Goal: Find specific page/section: Find specific page/section

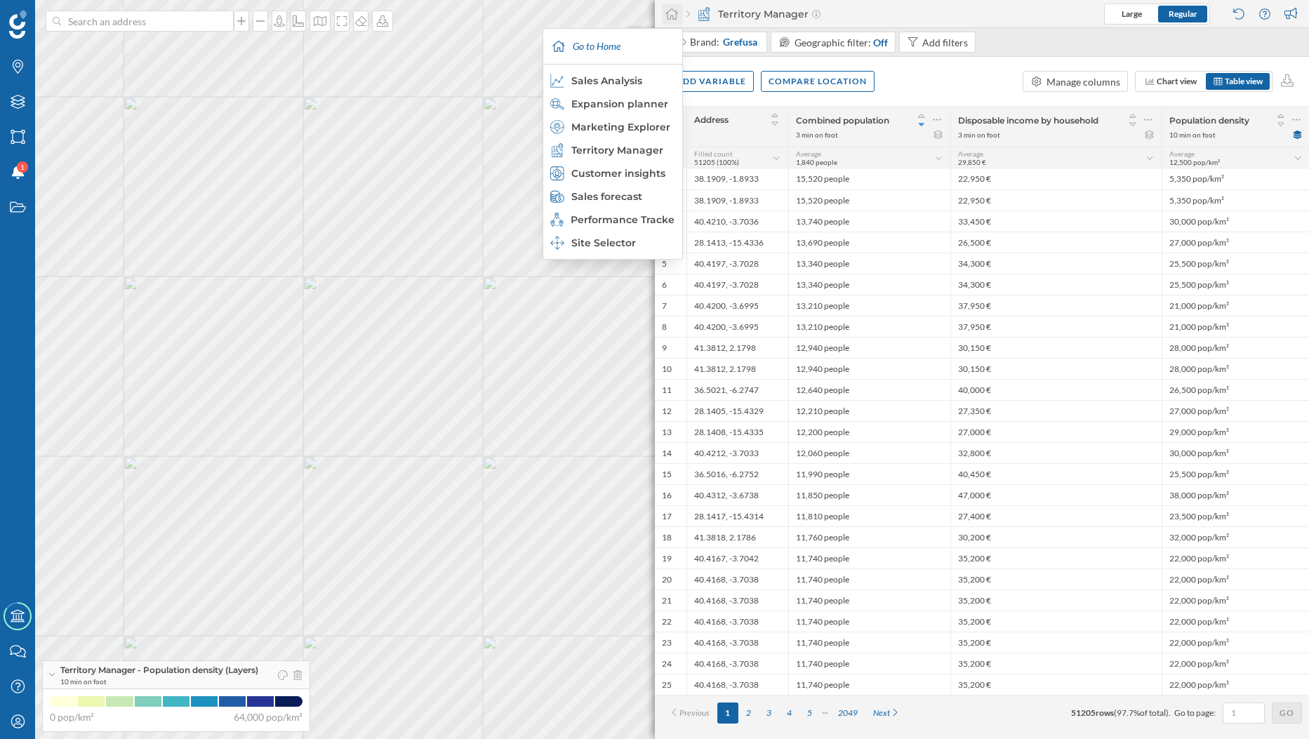
click at [665, 18] on icon at bounding box center [672, 14] width 14 height 13
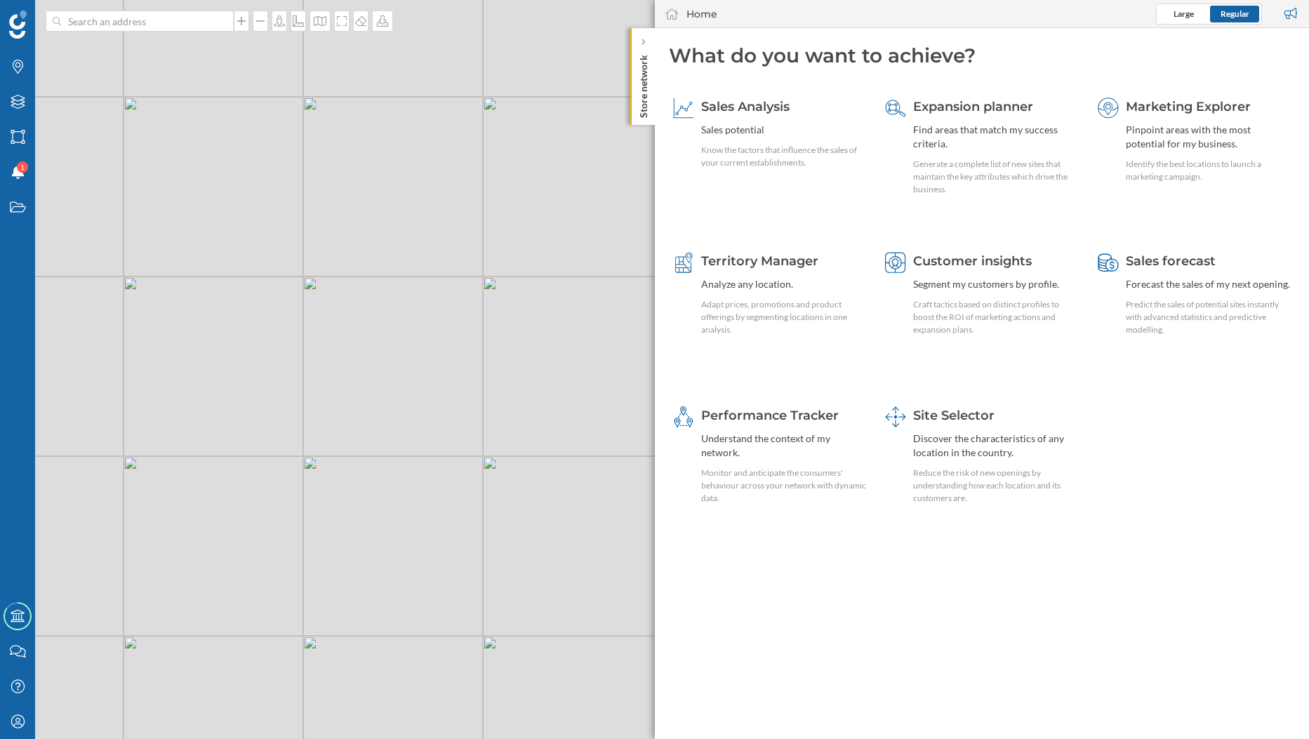
click at [644, 55] on p "Store network" at bounding box center [643, 83] width 14 height 69
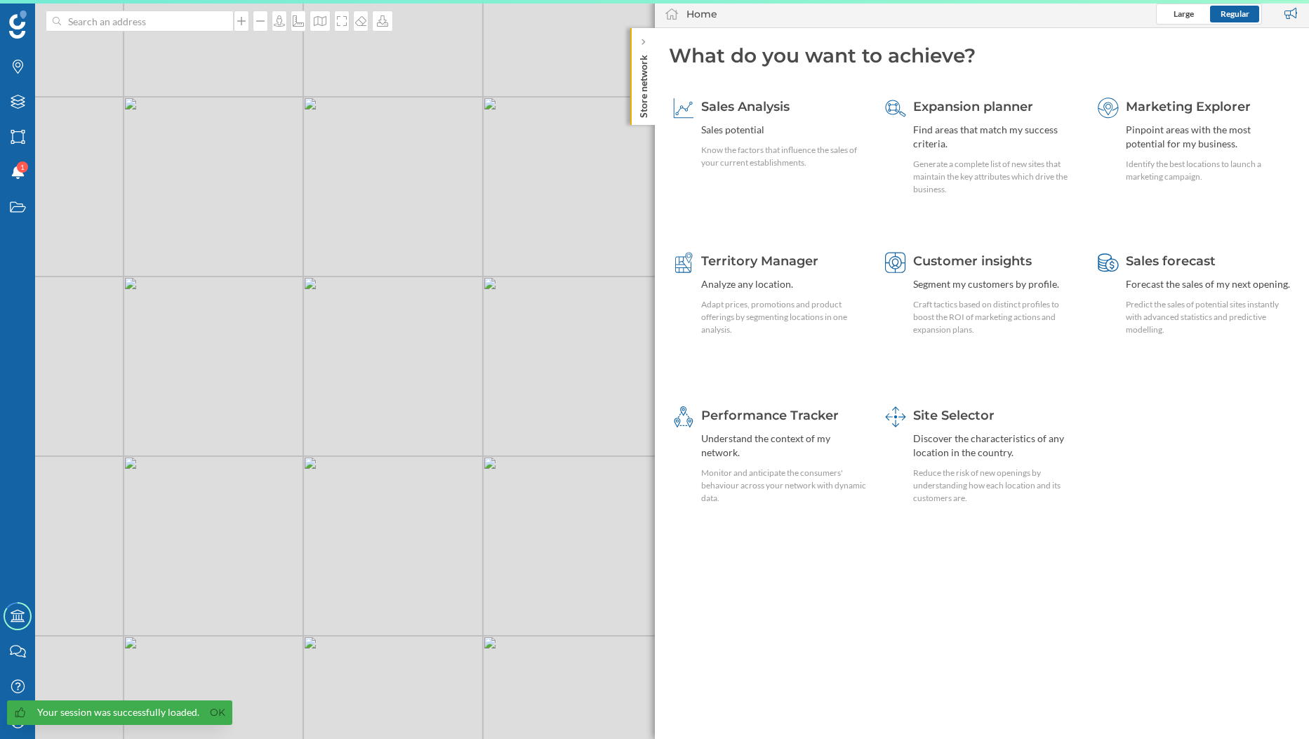
click at [24, 719] on div "Your session was successfully loaded. Ok" at bounding box center [119, 712] width 225 height 25
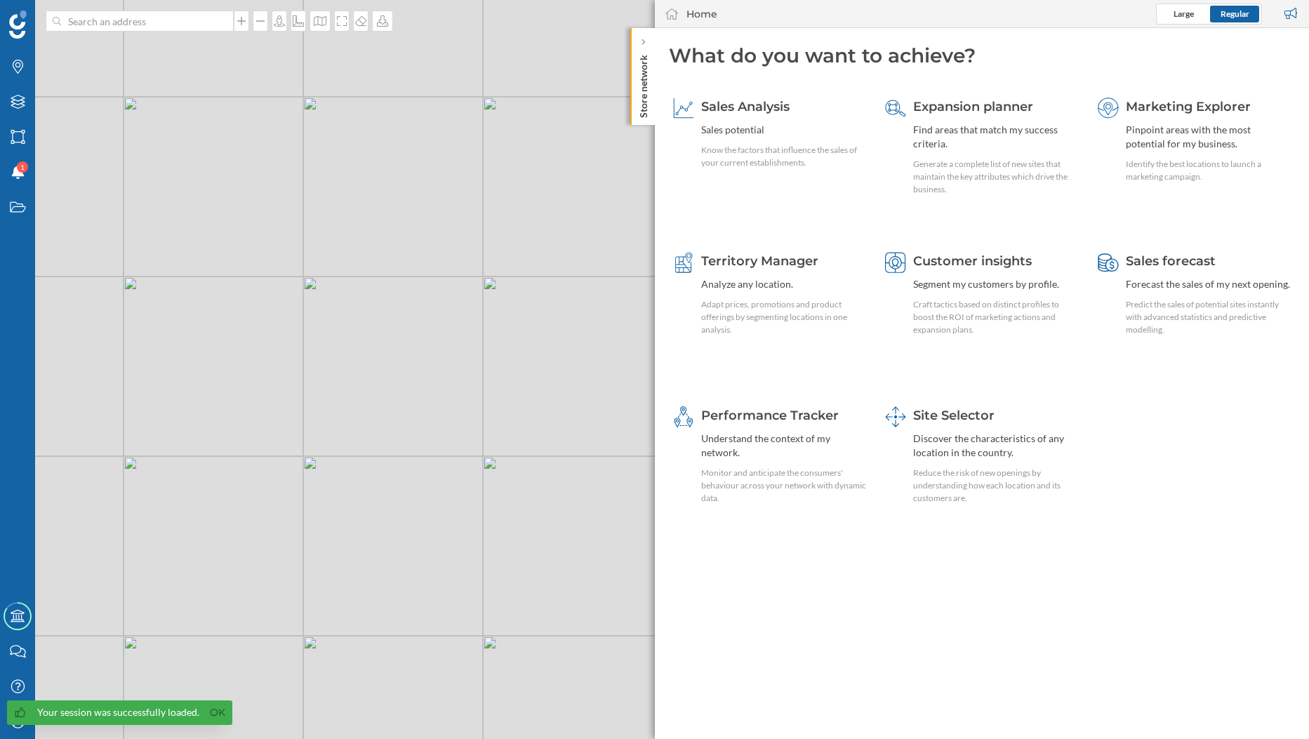
click at [200, 714] on div "Your session was successfully loaded. Ok" at bounding box center [119, 712] width 225 height 25
click at [206, 710] on link "Ok" at bounding box center [217, 713] width 22 height 16
click at [27, 726] on div "My Profile" at bounding box center [17, 721] width 35 height 35
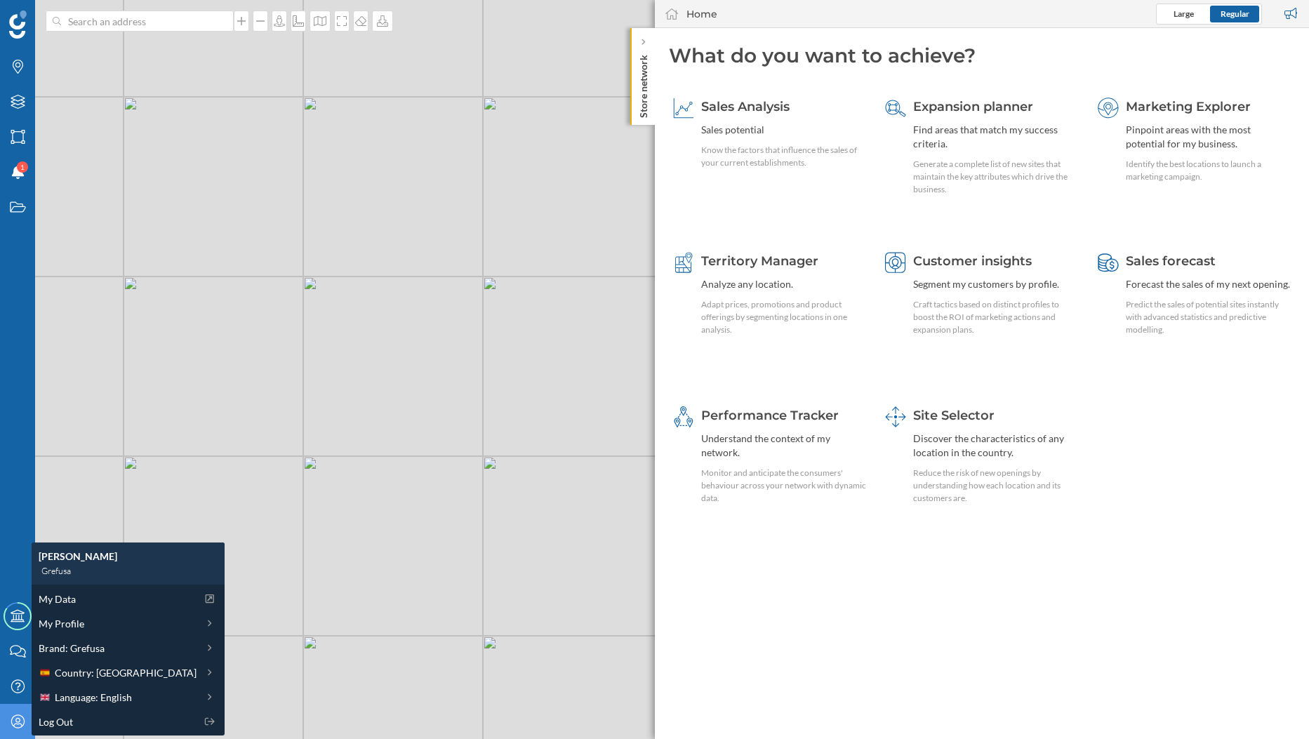
click at [68, 610] on div "My Data My Profile Brand: [GEOGRAPHIC_DATA] Country: [GEOGRAPHIC_DATA] Language…" at bounding box center [128, 660] width 193 height 151
click at [75, 603] on span "My Data" at bounding box center [57, 599] width 37 height 15
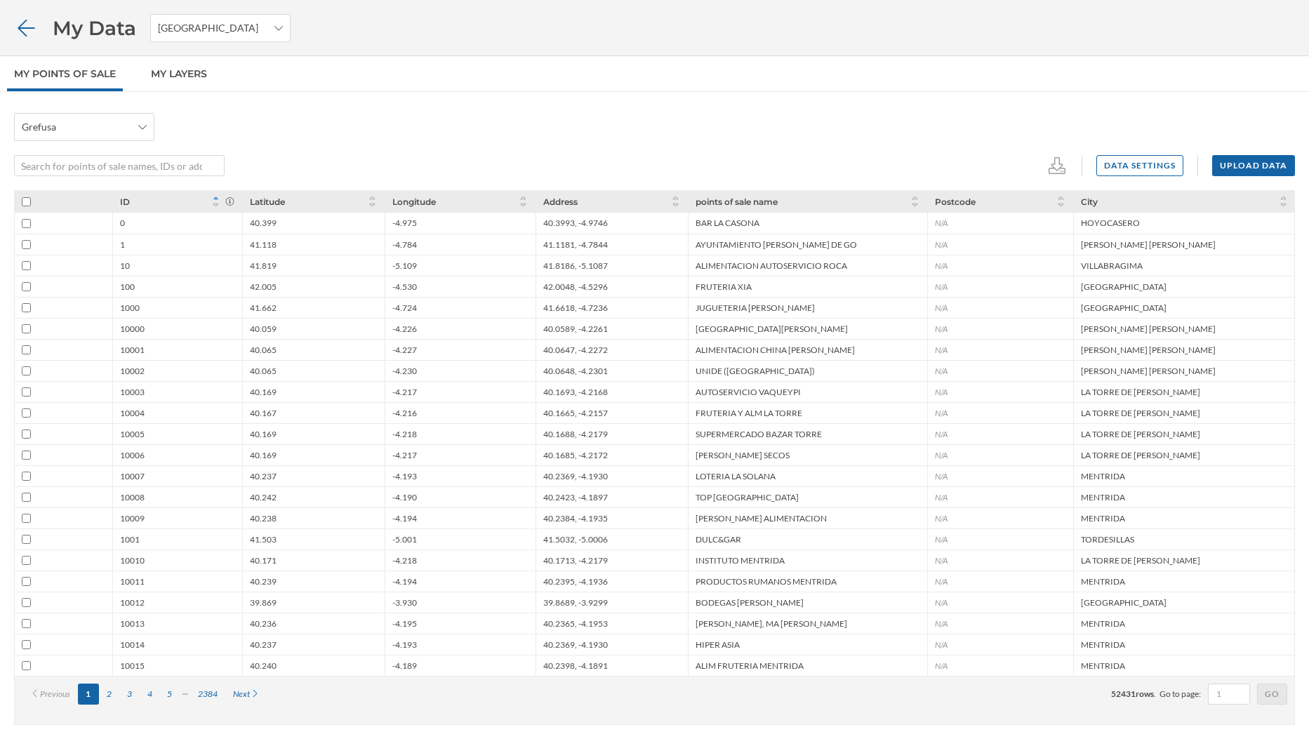
click at [25, 30] on icon at bounding box center [26, 28] width 25 height 20
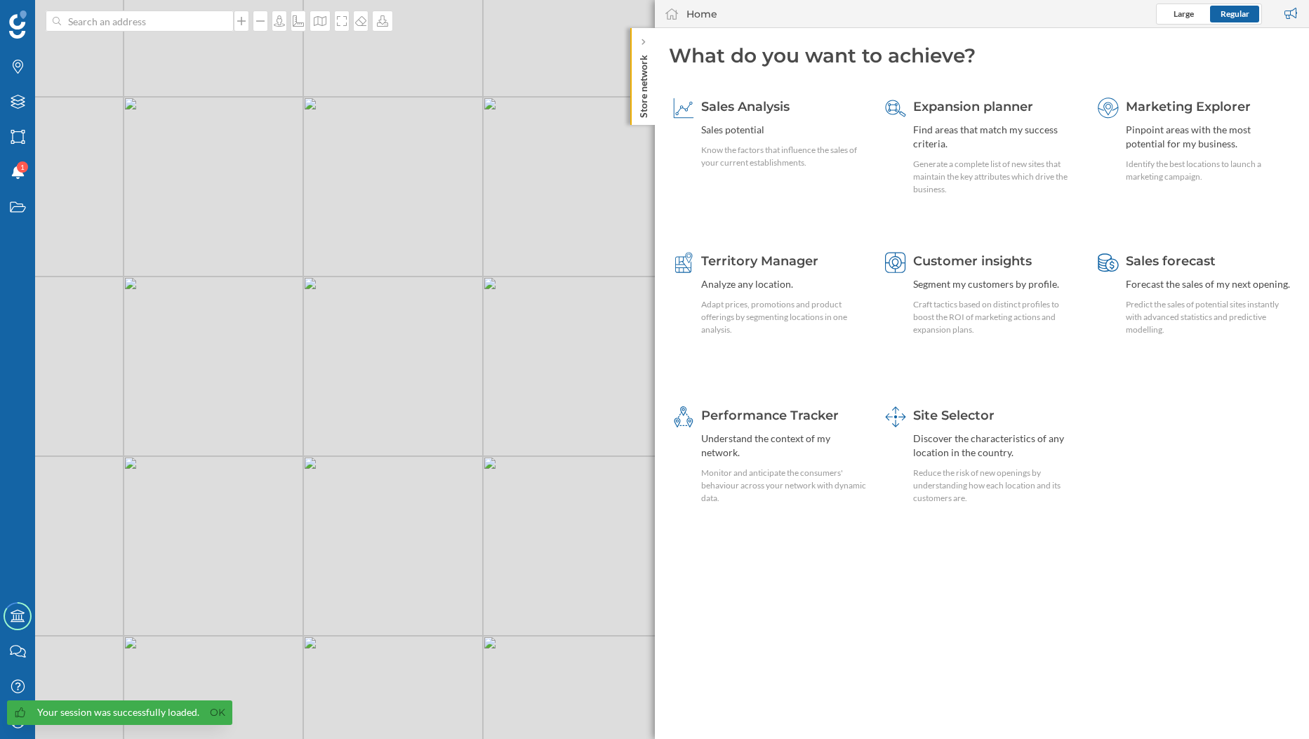
click at [644, 65] on p "Store network" at bounding box center [643, 83] width 14 height 69
